Goal: Information Seeking & Learning: Learn about a topic

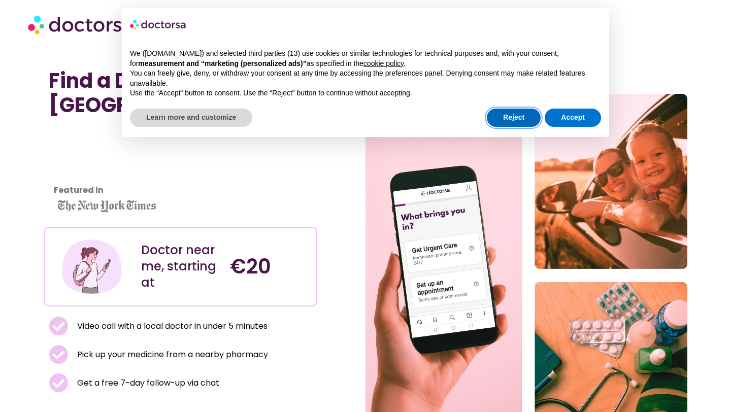
click at [508, 115] on button "Reject" at bounding box center [514, 118] width 54 height 18
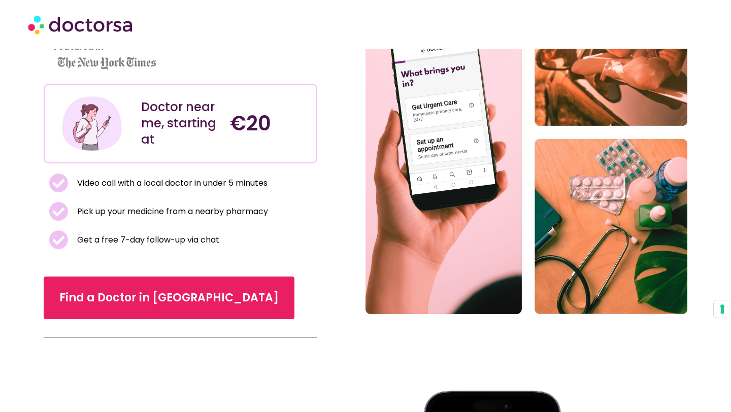
scroll to position [144, 0]
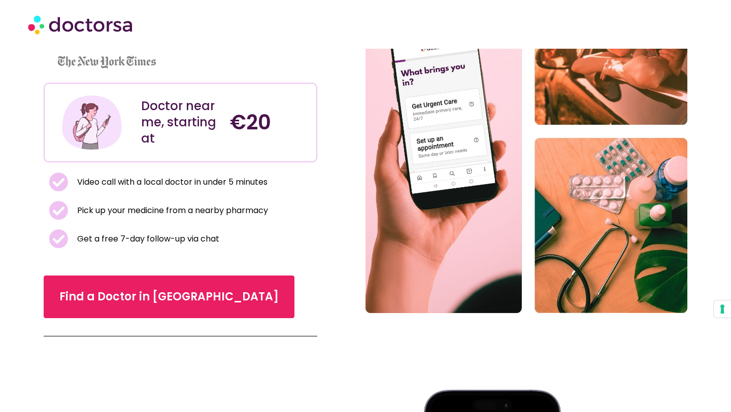
click at [193, 186] on span "Video call with a local doctor in under 5 minutes" at bounding box center [171, 182] width 193 height 14
click at [197, 211] on span "Pick up your medicine from a nearby pharmacy" at bounding box center [171, 211] width 193 height 14
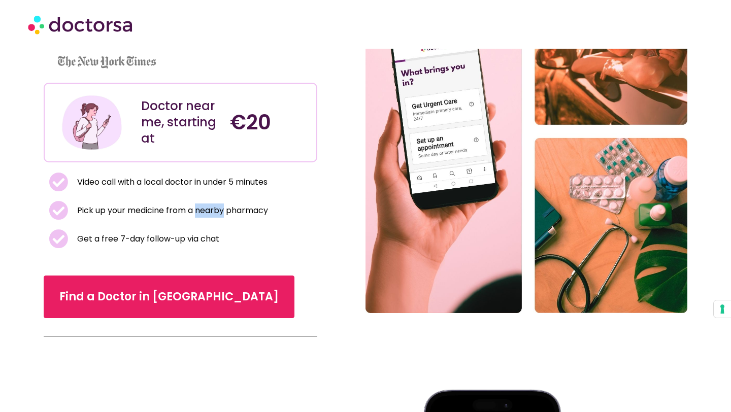
click at [197, 211] on span "Pick up your medicine from a nearby pharmacy" at bounding box center [171, 211] width 193 height 14
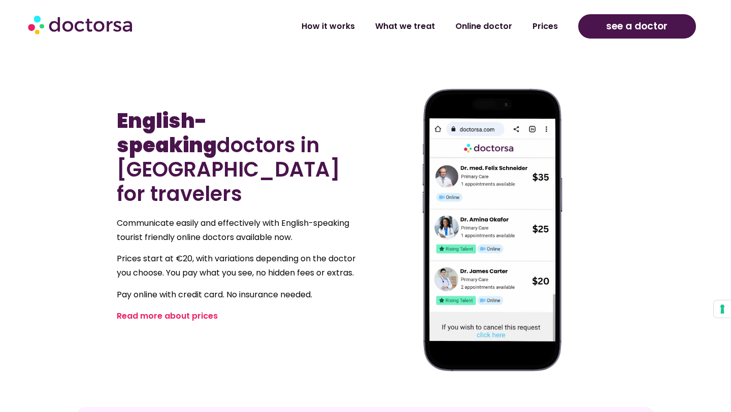
scroll to position [446, 0]
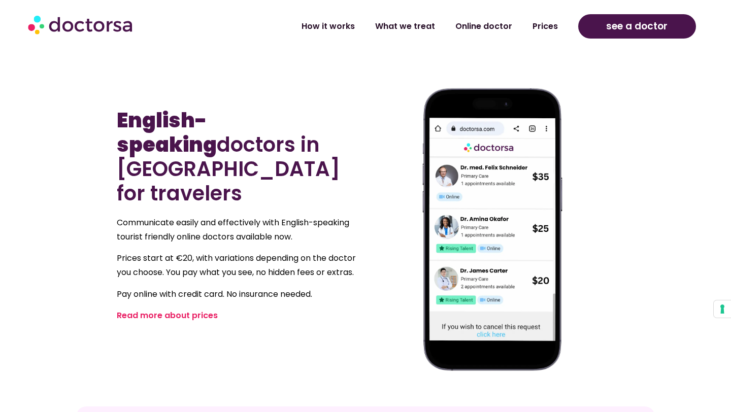
click at [197, 216] on p "Communicate easily and effectively with English-speaking tourist friendly onlin…" at bounding box center [239, 230] width 244 height 28
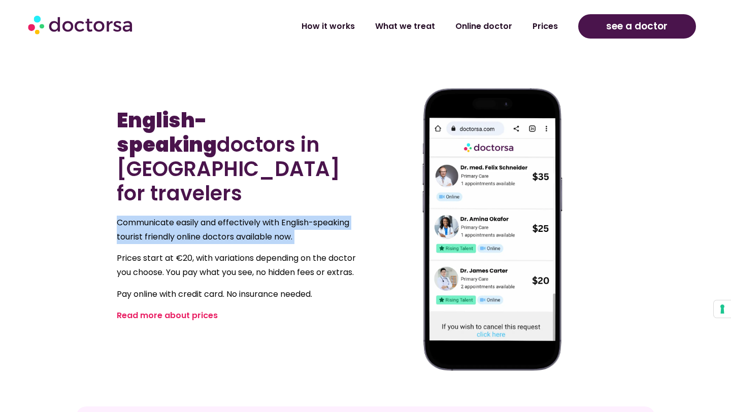
click at [200, 251] on p "Prices start at €20, with variations depending on the doctor you choose. You pa…" at bounding box center [239, 265] width 244 height 28
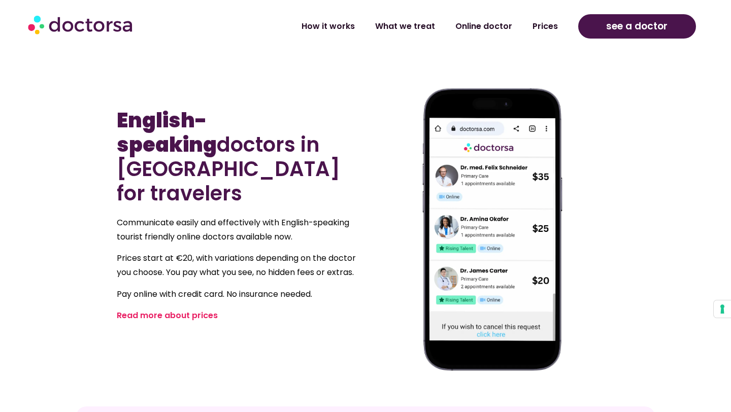
click at [200, 251] on p "Prices start at €20, with variations depending on the doctor you choose. You pa…" at bounding box center [239, 265] width 244 height 28
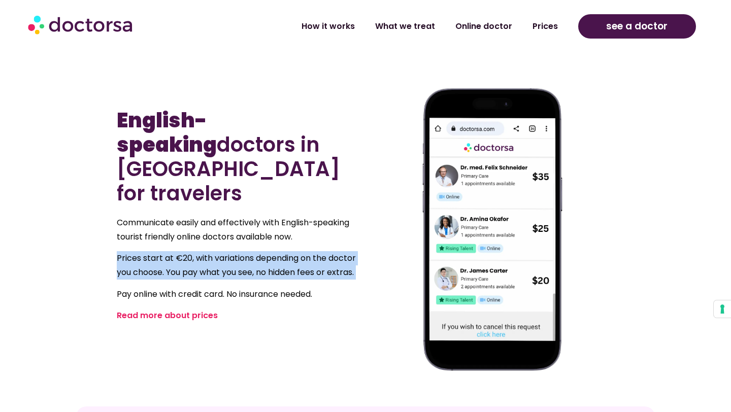
click at [200, 251] on p "Prices start at €20, with variations depending on the doctor you choose. You pa…" at bounding box center [239, 265] width 244 height 28
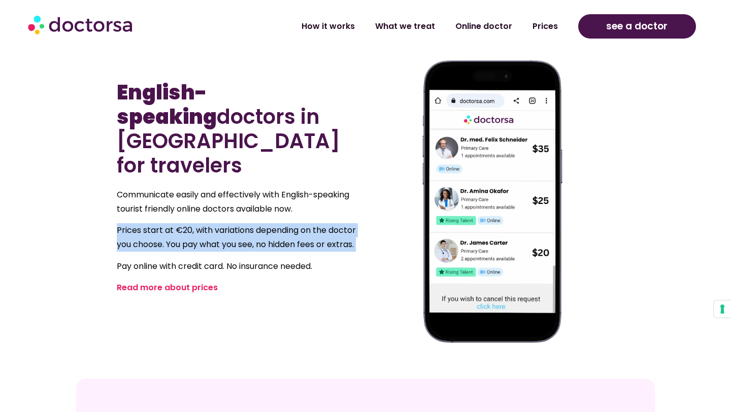
scroll to position [477, 0]
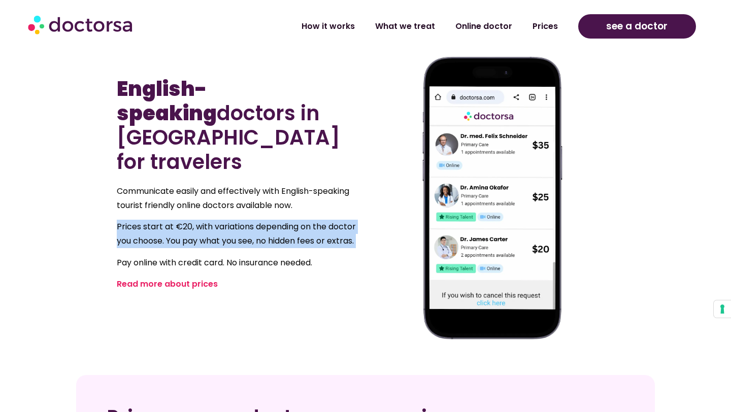
click at [200, 256] on p "Pay online with credit card. No insurance needed." at bounding box center [239, 263] width 244 height 14
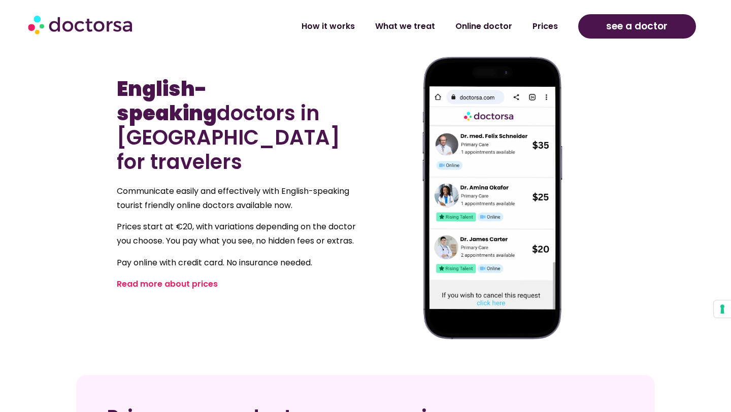
click at [200, 256] on p "Pay online with credit card. No insurance needed." at bounding box center [239, 263] width 244 height 14
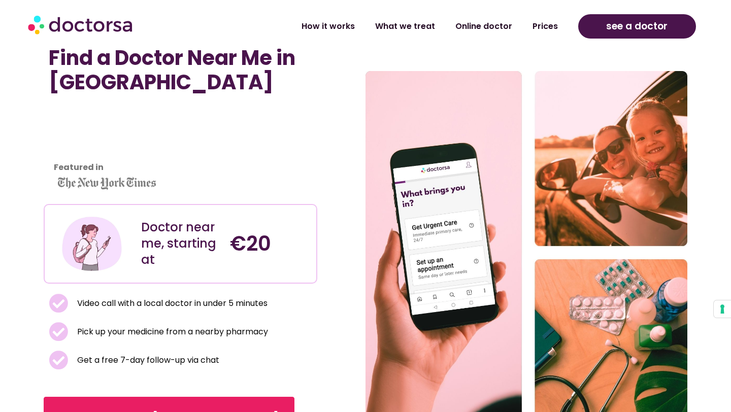
scroll to position [0, 0]
